Goal: Obtain resource: Download file/media

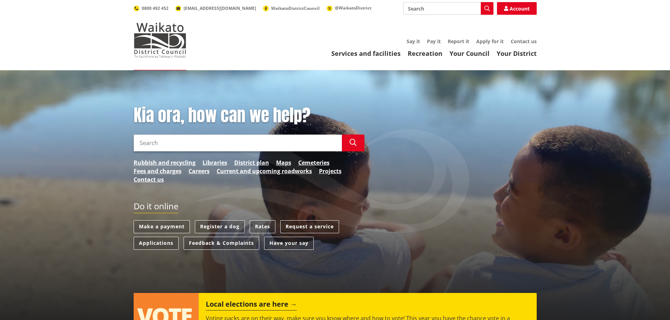
click at [470, 51] on link "Your Council" at bounding box center [469, 53] width 40 height 8
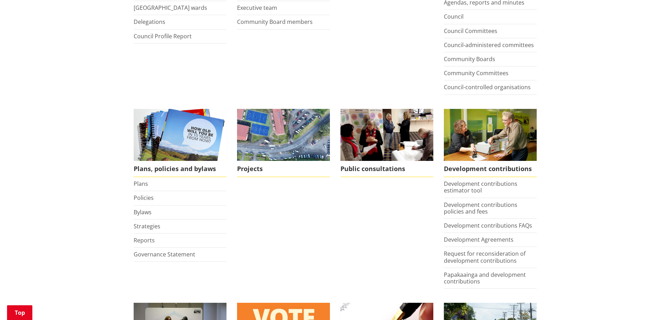
scroll to position [246, 0]
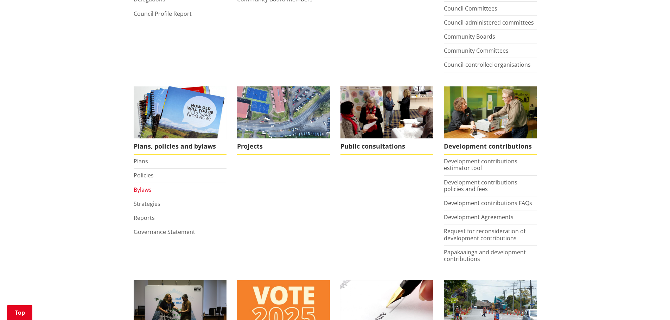
click at [139, 189] on link "Bylaws" at bounding box center [143, 190] width 18 height 8
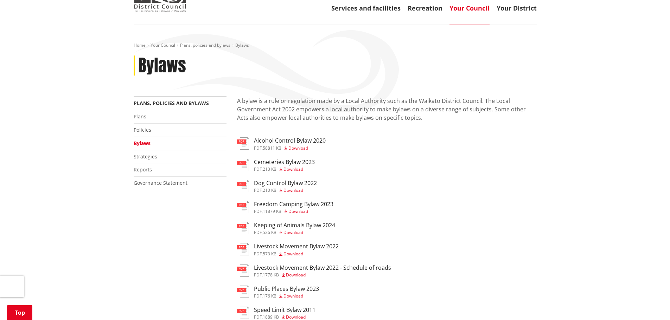
scroll to position [106, 0]
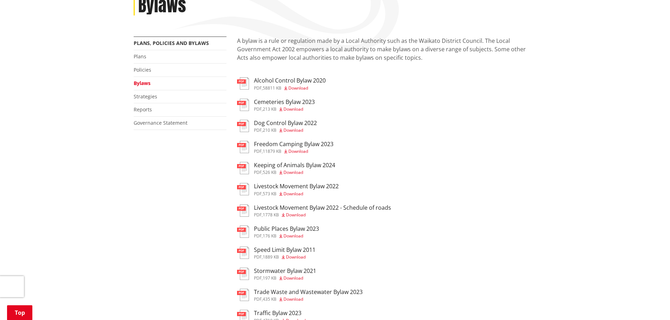
click at [281, 192] on div "pdf , 573 KB Download" at bounding box center [296, 194] width 85 height 4
